Goal: Entertainment & Leisure: Consume media (video, audio)

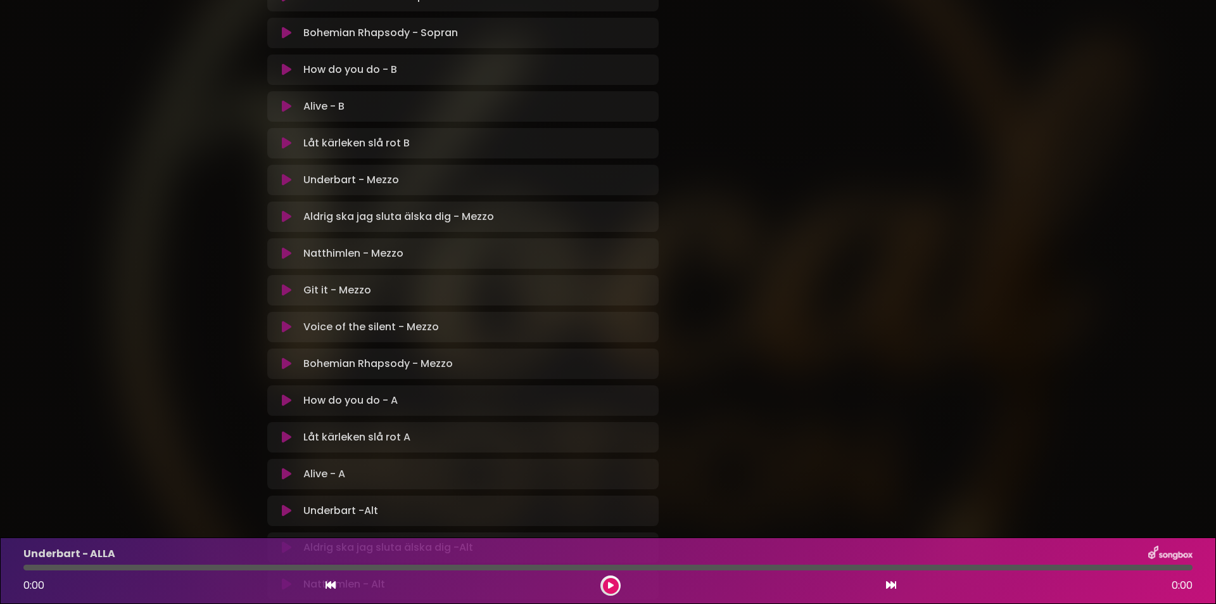
scroll to position [760, 0]
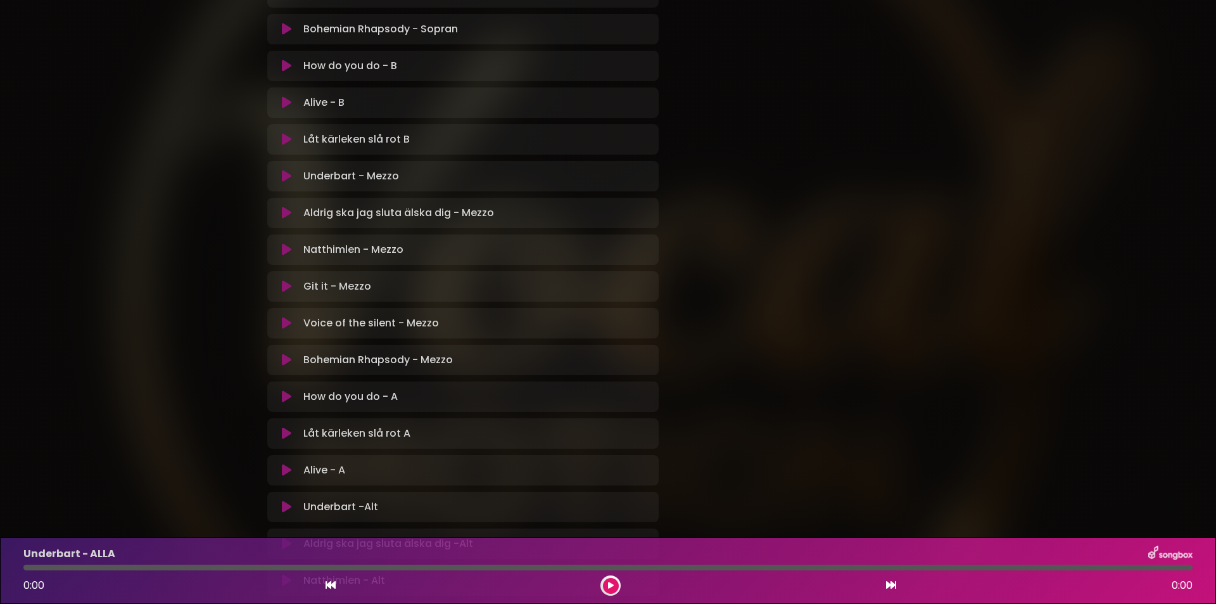
click at [286, 471] on icon at bounding box center [287, 470] width 10 height 13
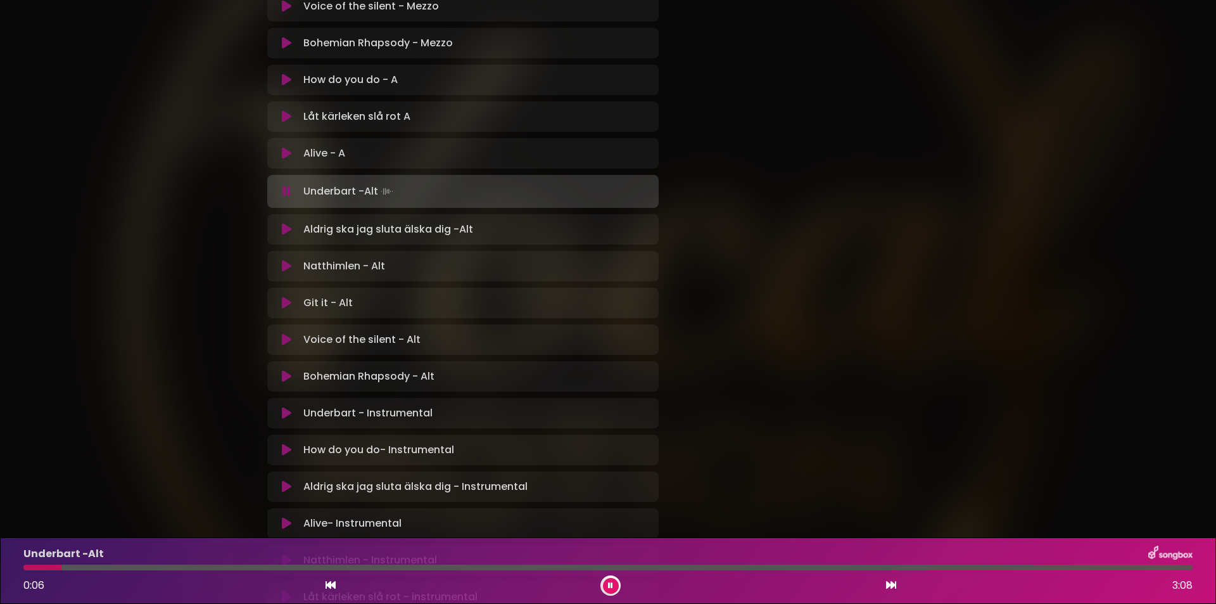
scroll to position [824, 0]
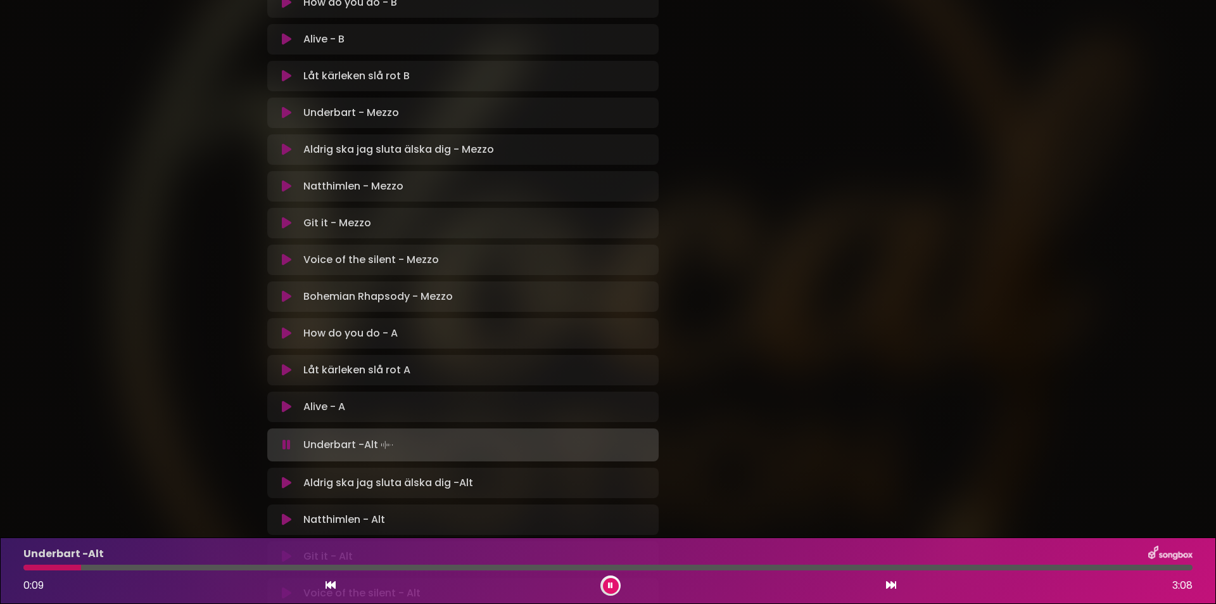
click at [284, 186] on icon at bounding box center [287, 186] width 10 height 13
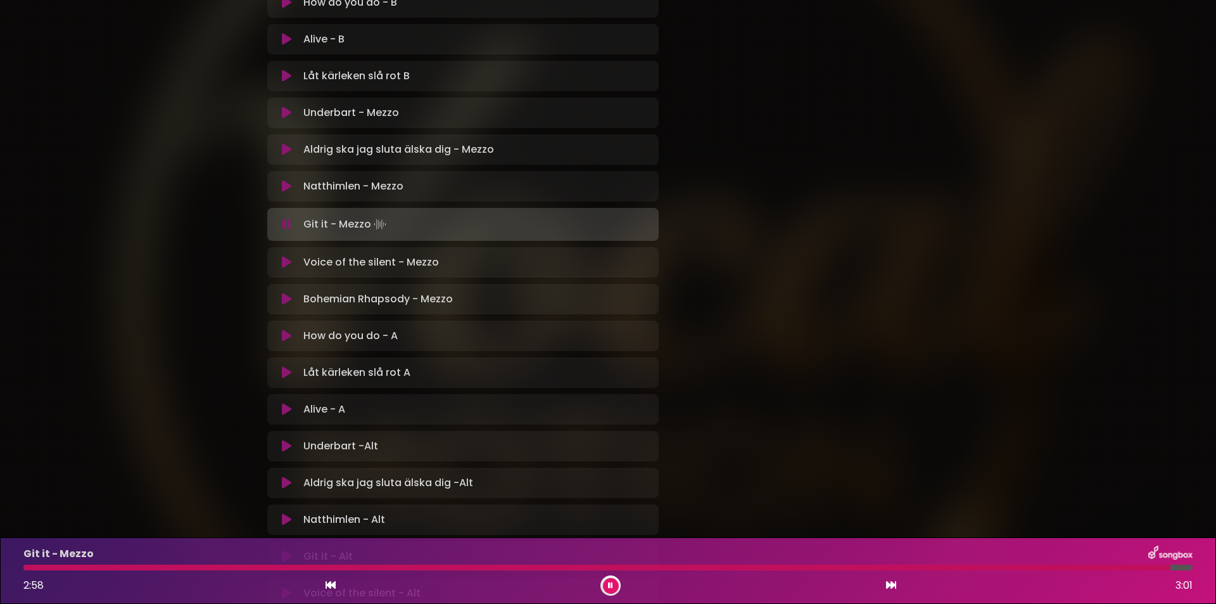
click at [333, 266] on p "Voice of the silent - Mezzo Loading Track..." at bounding box center [371, 262] width 136 height 15
click at [284, 262] on icon at bounding box center [287, 262] width 10 height 13
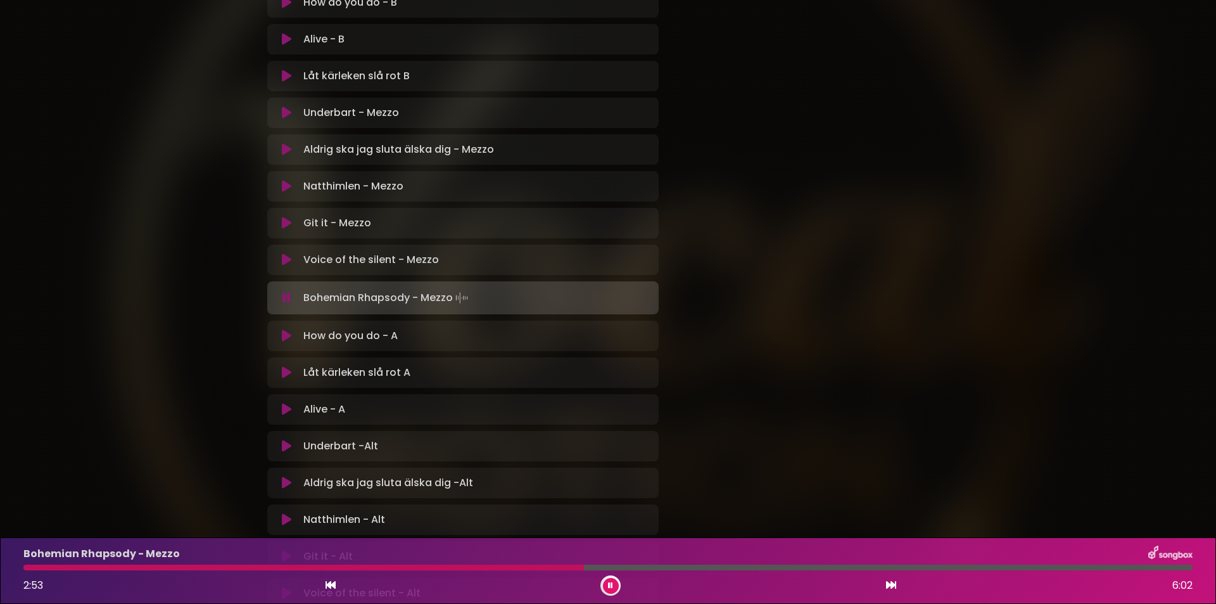
click at [280, 371] on button at bounding box center [286, 372] width 23 height 13
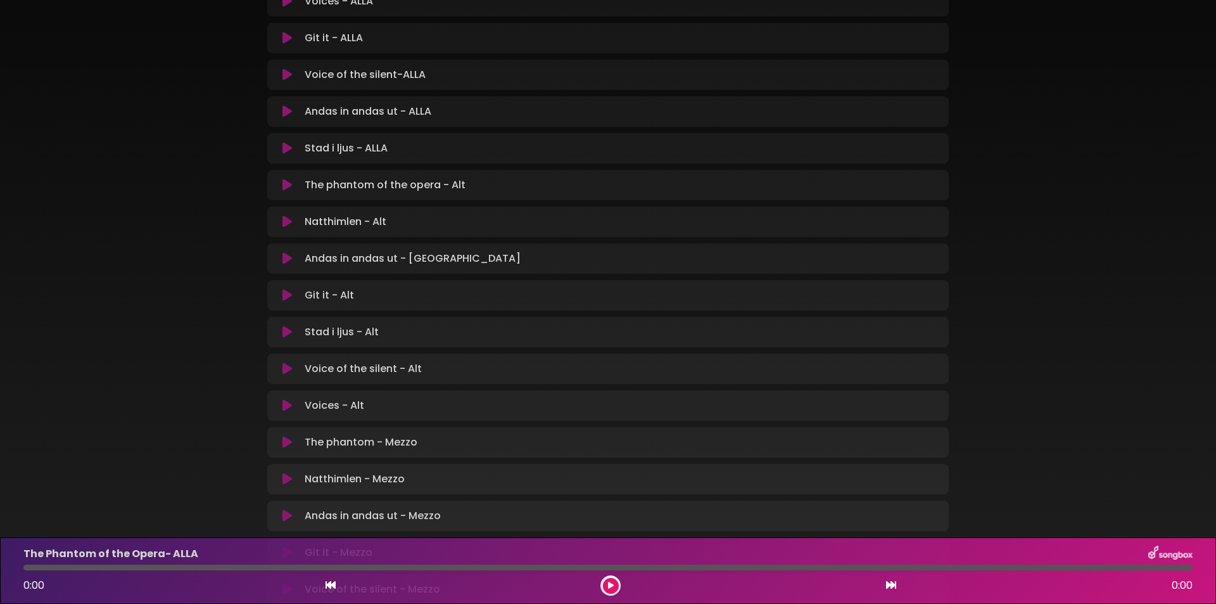
scroll to position [380, 0]
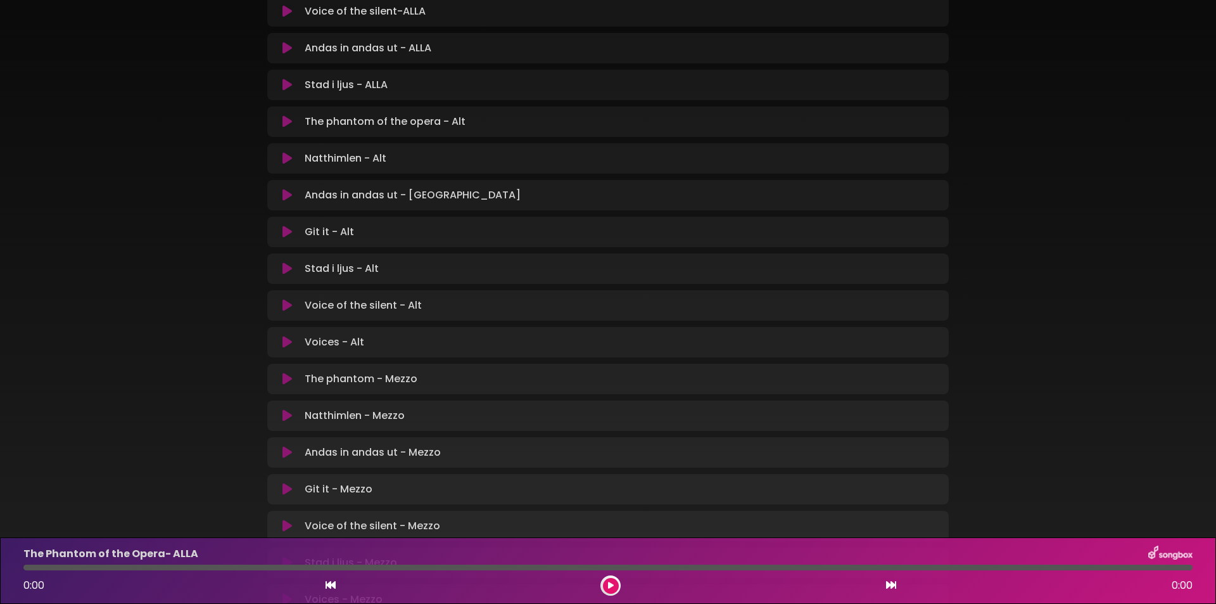
click at [291, 452] on icon at bounding box center [288, 452] width 10 height 13
